Goal: Task Accomplishment & Management: Manage account settings

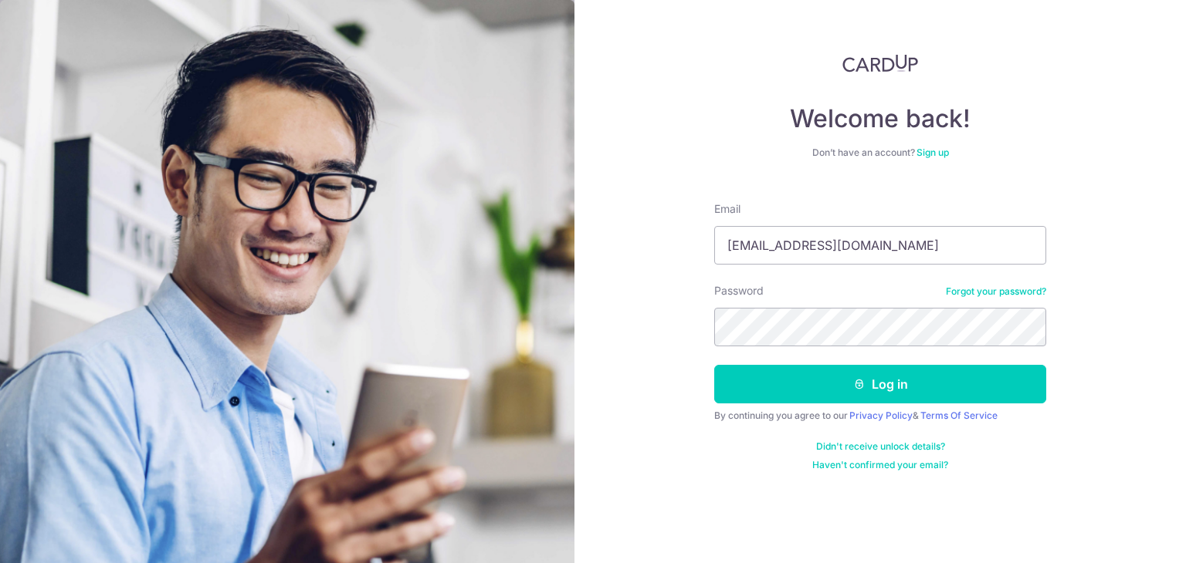
click at [839, 130] on h4 "Welcome back!" at bounding box center [880, 118] width 332 height 31
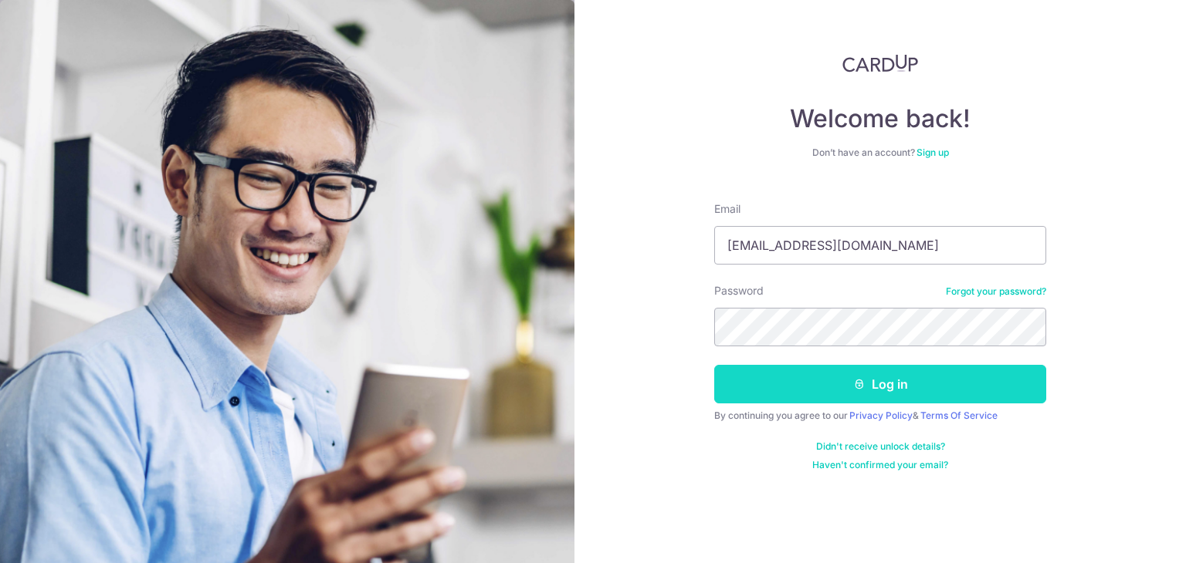
click at [937, 384] on button "Log in" at bounding box center [880, 384] width 332 height 39
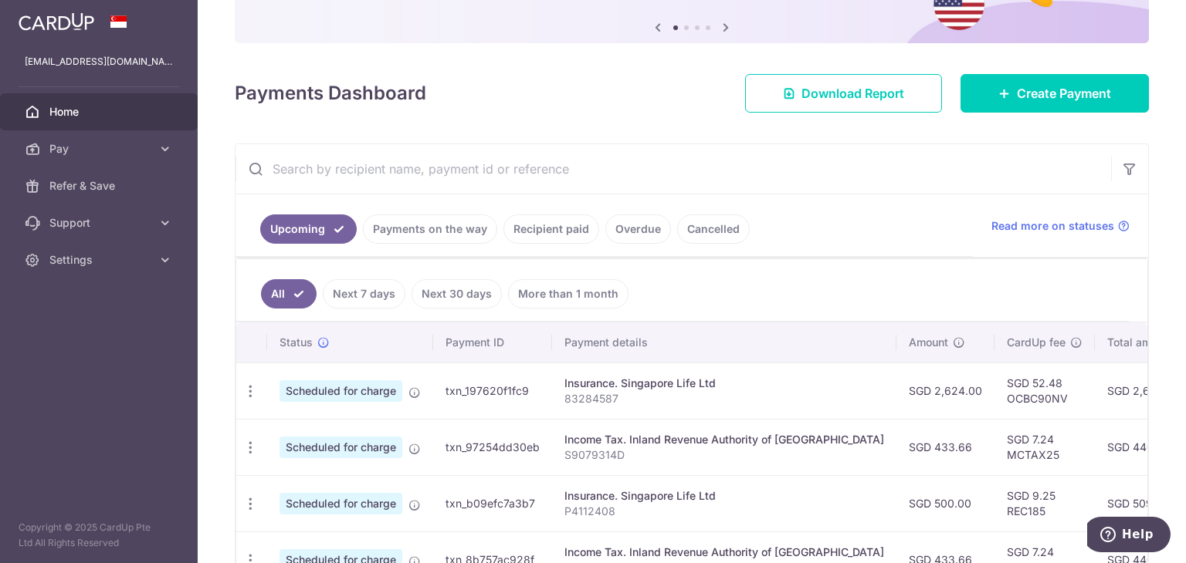
scroll to position [309, 0]
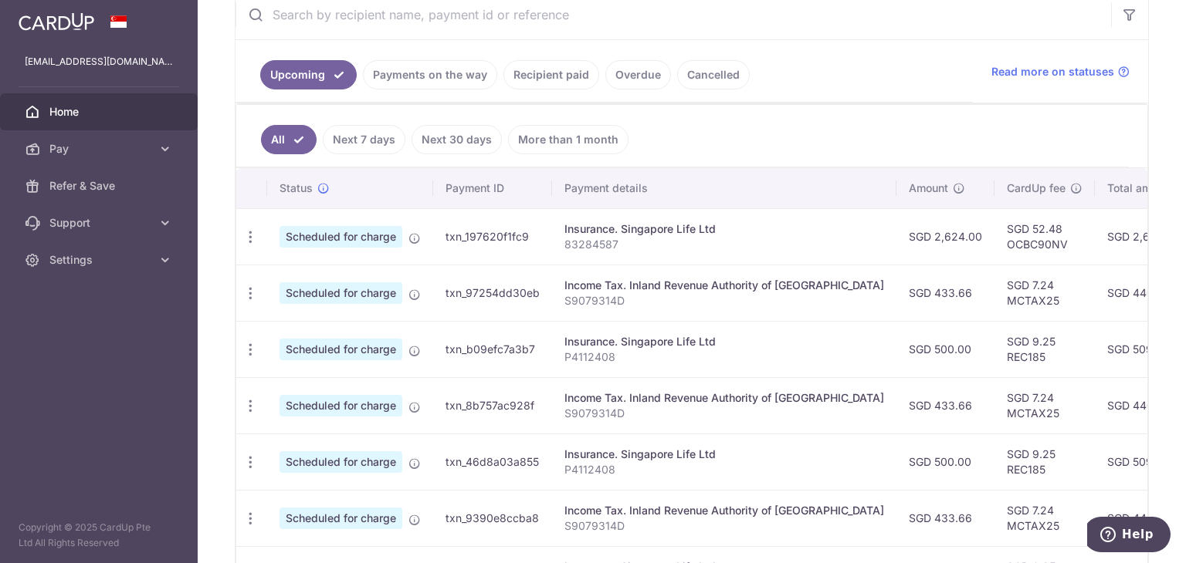
click at [682, 226] on div "Insurance. Singapore Life Ltd" at bounding box center [724, 229] width 320 height 15
click at [812, 237] on p "83284587" at bounding box center [724, 244] width 320 height 15
click at [994, 235] on td "SGD 52.48 OCBC90NV" at bounding box center [1044, 236] width 100 height 56
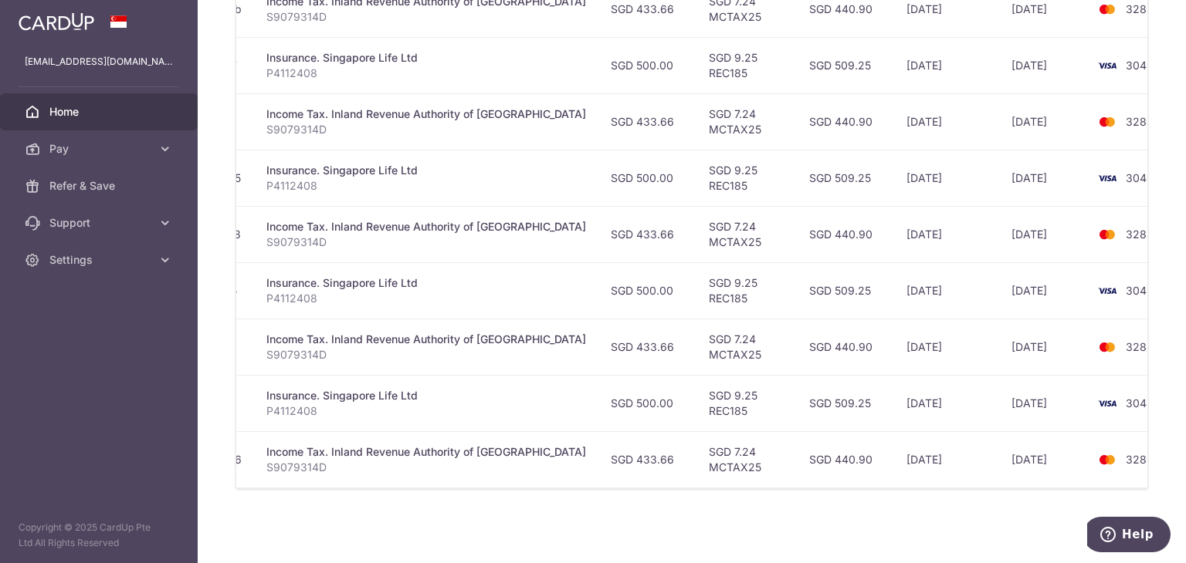
scroll to position [288, 0]
